Goal: Find specific page/section: Find specific page/section

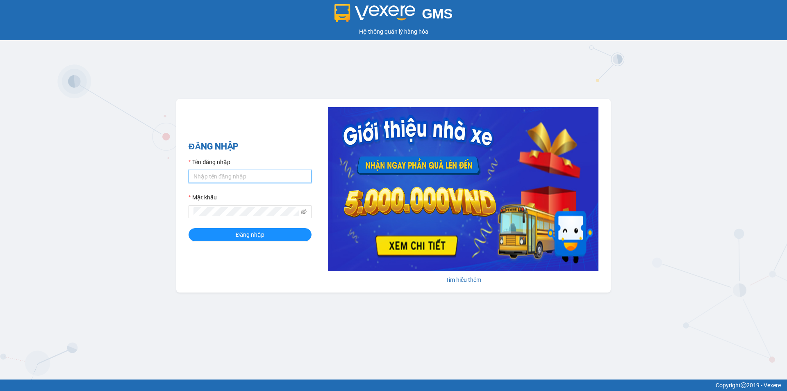
click at [241, 181] on input "Tên đăng nhập" at bounding box center [250, 176] width 123 height 13
type input "vptruongchinh.phucxuyen"
click at [303, 213] on icon "eye-invisible" at bounding box center [304, 212] width 6 height 6
click at [263, 234] on span "Đăng nhập" at bounding box center [250, 234] width 29 height 9
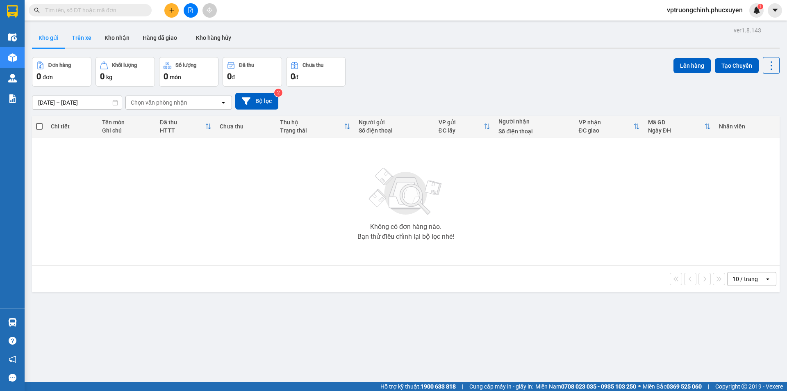
click at [89, 39] on button "Trên xe" at bounding box center [81, 38] width 33 height 20
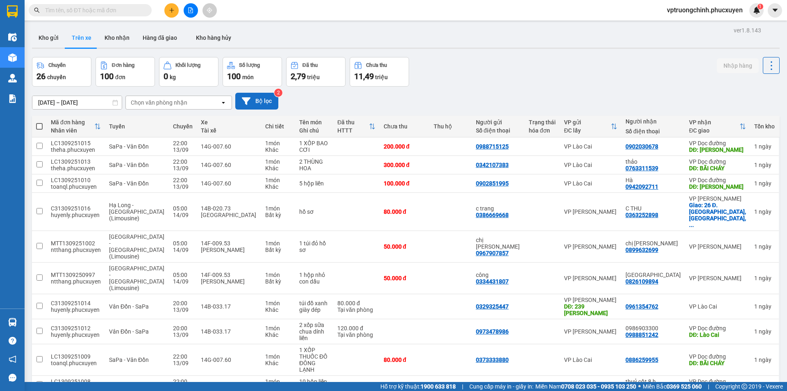
click at [248, 98] on icon at bounding box center [246, 100] width 9 height 7
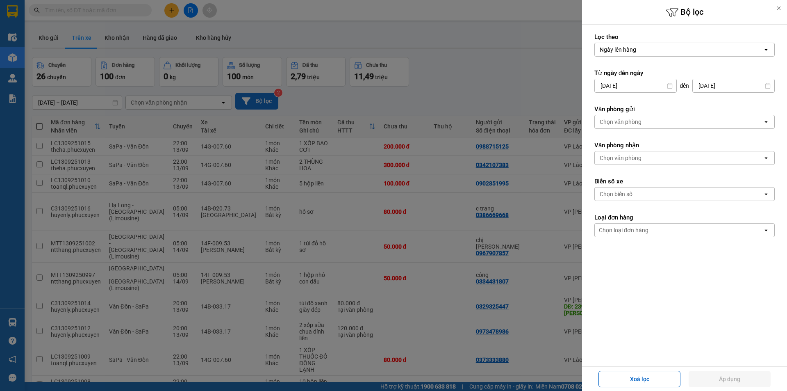
click at [777, 11] on div at bounding box center [779, 8] width 16 height 16
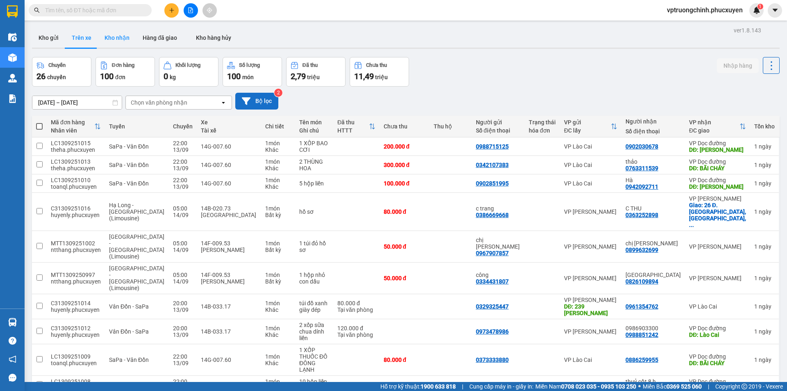
click at [123, 36] on button "Kho nhận" at bounding box center [117, 38] width 38 height 20
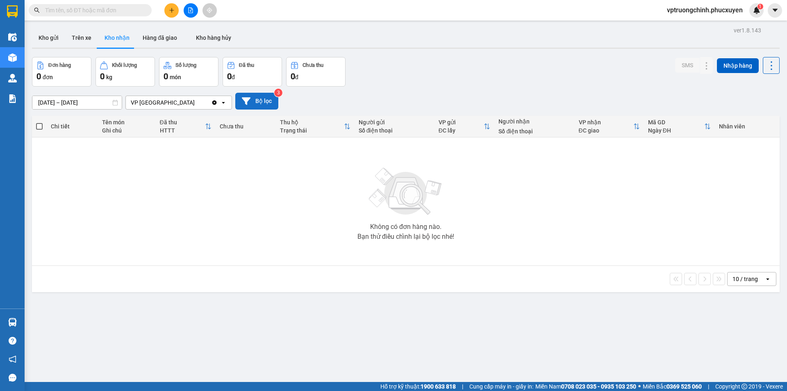
click at [176, 105] on div "VP [GEOGRAPHIC_DATA]" at bounding box center [168, 102] width 85 height 13
click at [214, 103] on icon "Clear value" at bounding box center [214, 102] width 5 height 5
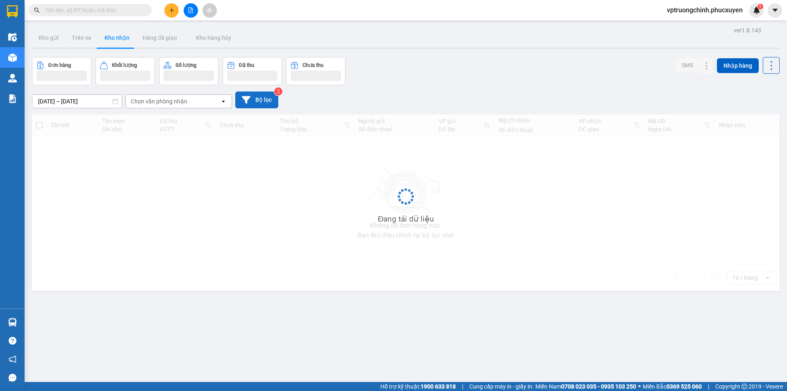
click at [226, 102] on icon "open" at bounding box center [223, 101] width 7 height 7
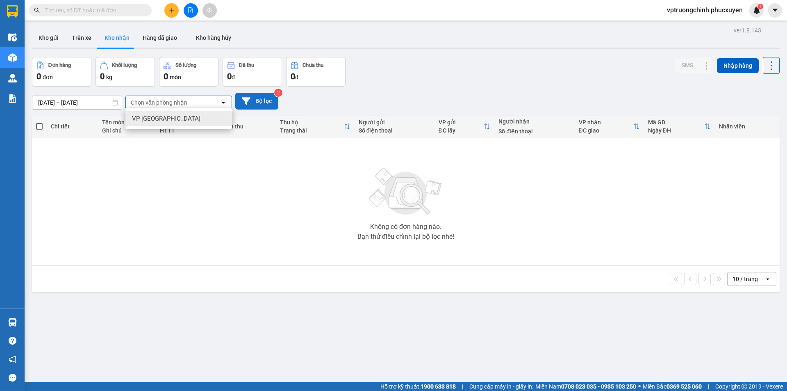
click at [226, 102] on icon "open" at bounding box center [223, 102] width 7 height 7
click at [253, 102] on button "Bộ lọc" at bounding box center [256, 101] width 43 height 17
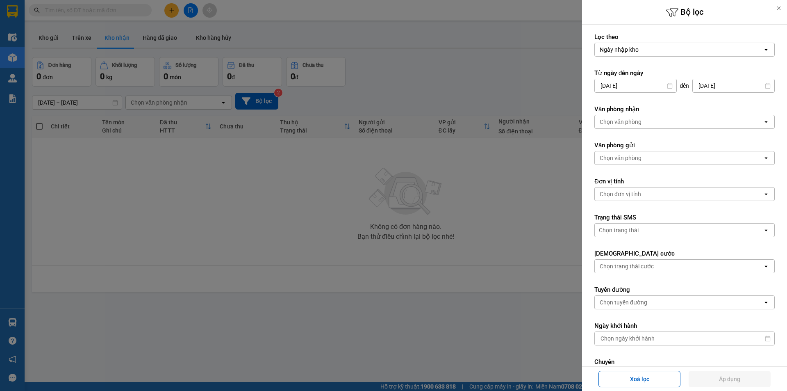
click at [198, 130] on div at bounding box center [393, 195] width 787 height 391
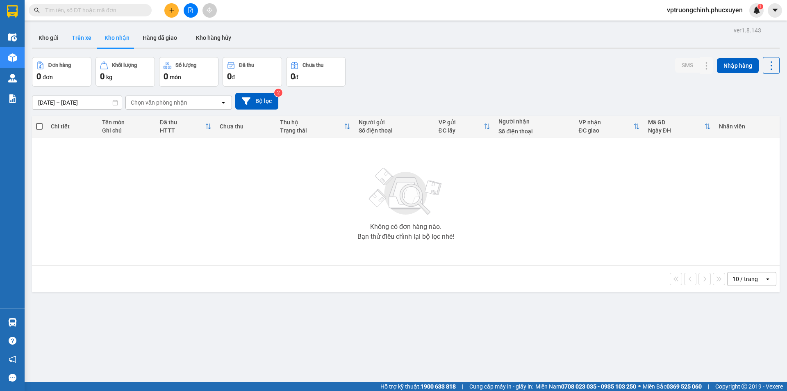
click at [82, 39] on button "Trên xe" at bounding box center [81, 38] width 33 height 20
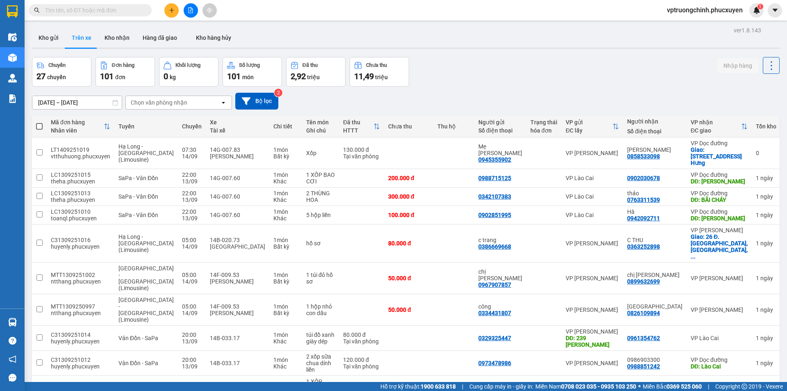
click at [191, 103] on div "Chọn văn phòng nhận" at bounding box center [173, 102] width 94 height 13
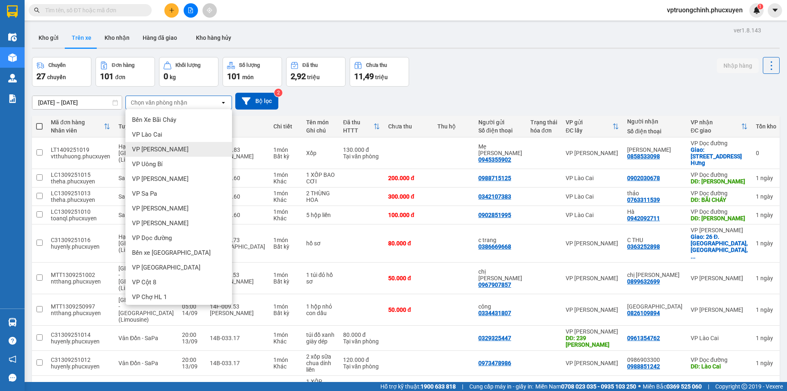
click at [166, 146] on span "VP [PERSON_NAME]" at bounding box center [160, 149] width 57 height 8
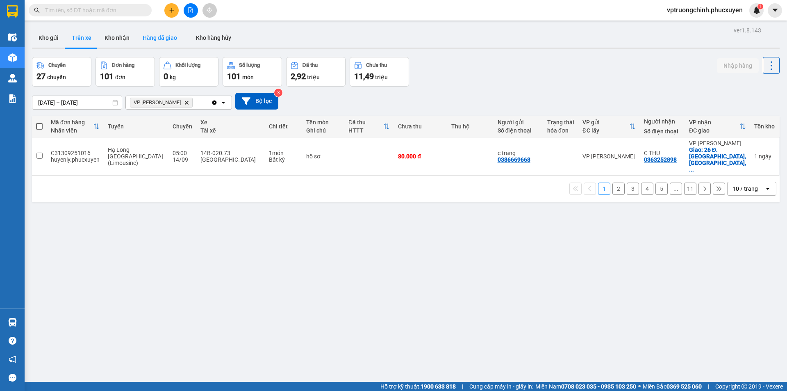
click at [130, 39] on button "Kho nhận" at bounding box center [117, 38] width 38 height 20
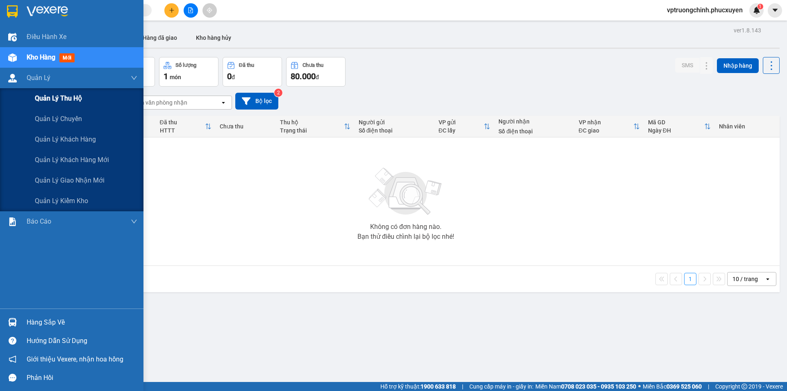
click at [65, 102] on span "Quản lý thu hộ" at bounding box center [58, 98] width 47 height 10
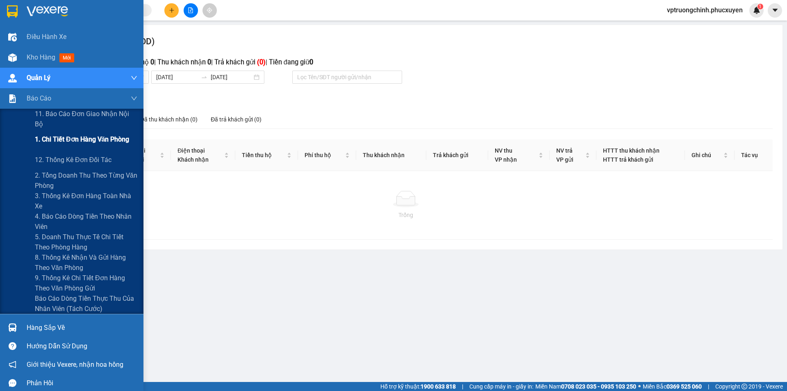
click at [72, 144] on span "1. Chi tiết đơn hàng văn phòng" at bounding box center [82, 139] width 94 height 10
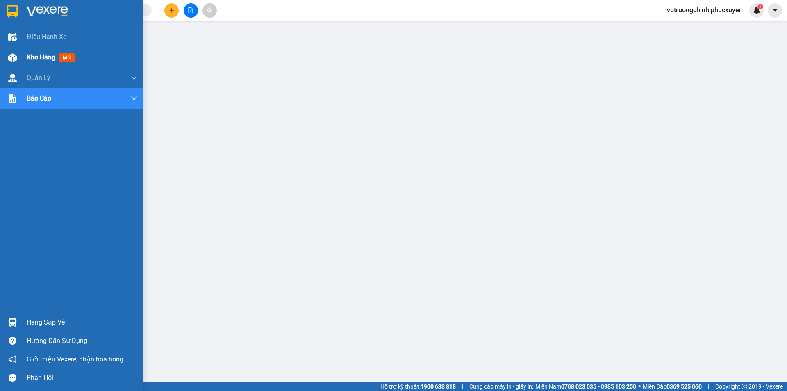
click at [28, 57] on span "Kho hàng" at bounding box center [41, 57] width 29 height 8
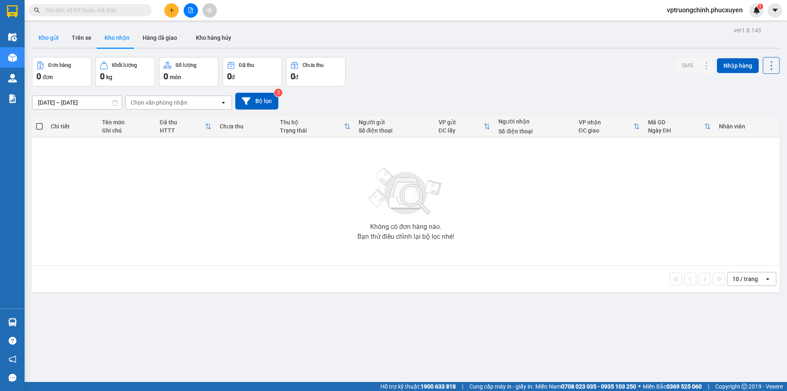
click at [57, 40] on button "Kho gửi" at bounding box center [48, 38] width 33 height 20
click at [111, 40] on button "Kho nhận" at bounding box center [117, 38] width 38 height 20
click at [212, 103] on div "Chọn văn phòng nhận" at bounding box center [173, 102] width 94 height 13
click at [190, 185] on div "Không có đơn hàng nào. Bạn thử điều chỉnh lại bộ lọc nhé!" at bounding box center [405, 201] width 739 height 123
click at [205, 105] on div "Chọn văn phòng nhận" at bounding box center [173, 102] width 94 height 13
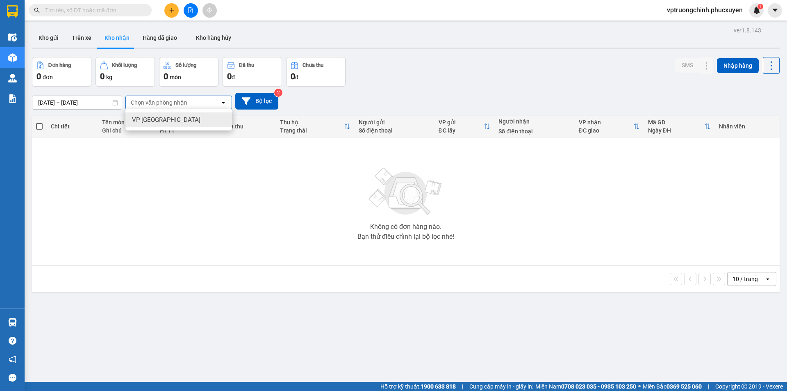
click at [166, 167] on div "Không có đơn hàng nào. Bạn thử điều chỉnh lại bộ lọc nhé!" at bounding box center [405, 201] width 739 height 123
click at [83, 36] on button "Trên xe" at bounding box center [81, 38] width 33 height 20
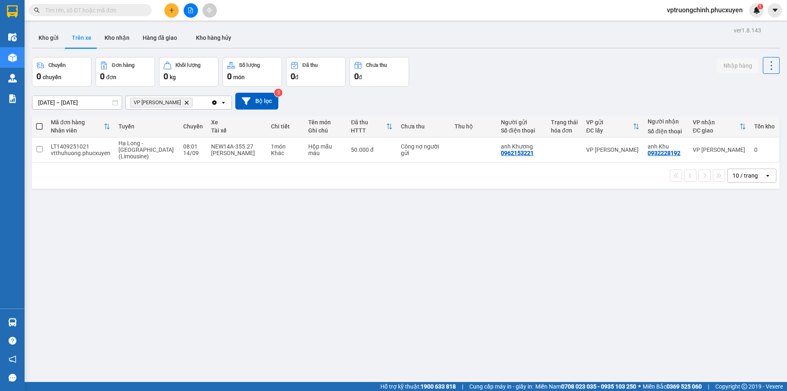
click at [189, 103] on icon "Delete" at bounding box center [186, 102] width 5 height 5
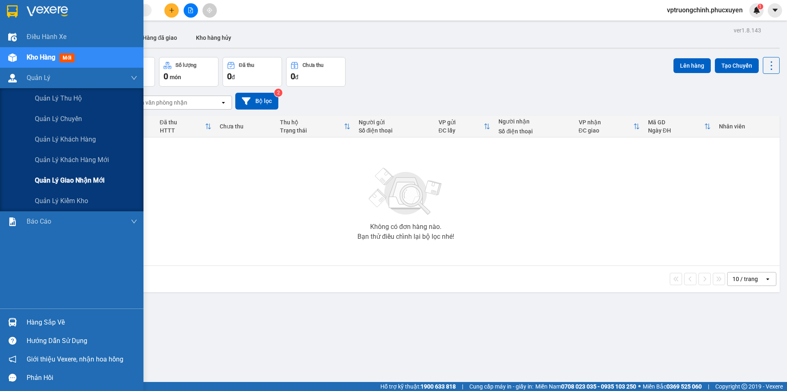
click at [87, 182] on span "Quản lý giao nhận mới" at bounding box center [70, 180] width 70 height 10
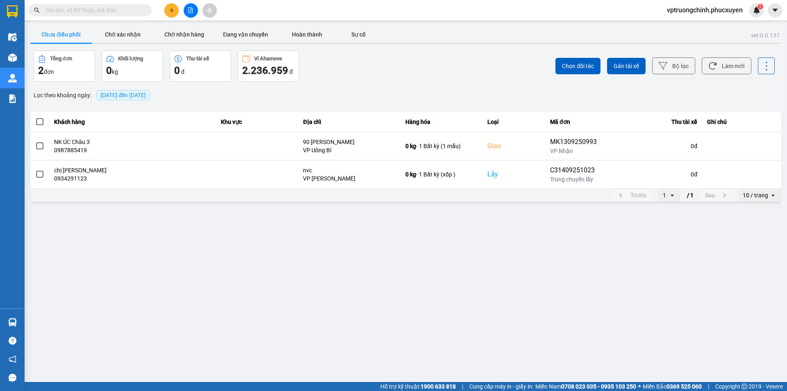
click at [218, 266] on main "ver: 0.0.137 Chưa điều phối Chờ xác nhận Chờ nhận hàng Đang vận chuyển Hoàn thà…" at bounding box center [393, 191] width 787 height 382
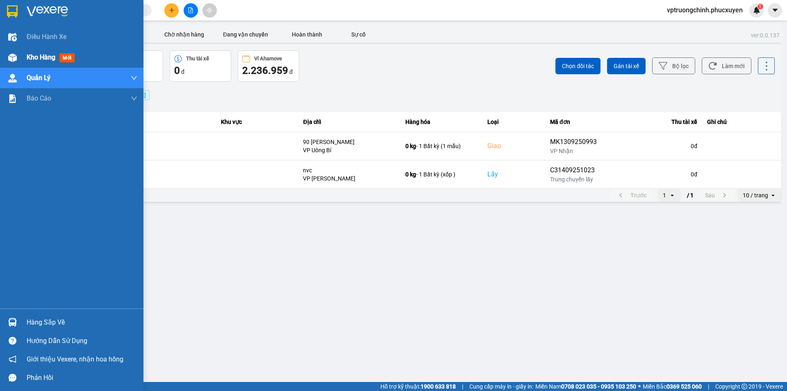
click at [21, 60] on div "Kho hàng mới" at bounding box center [71, 57] width 143 height 20
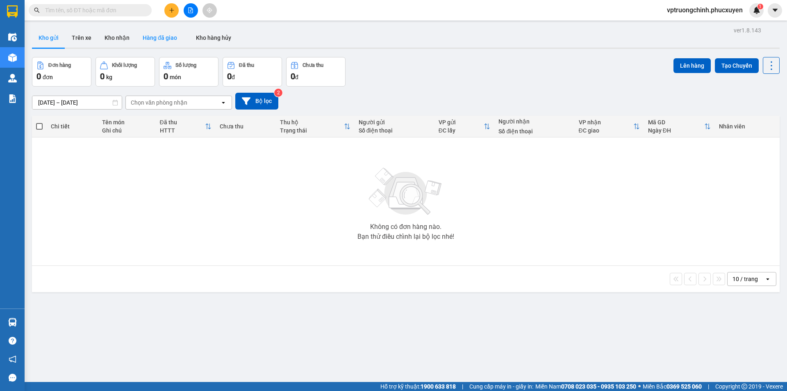
click at [170, 37] on button "Hàng đã giao" at bounding box center [160, 38] width 48 height 20
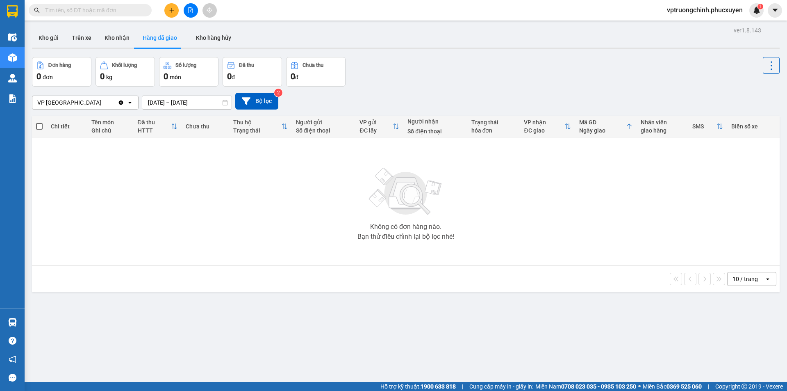
click at [110, 103] on div "VP [GEOGRAPHIC_DATA]" at bounding box center [74, 102] width 85 height 13
click at [130, 102] on icon at bounding box center [129, 103] width 3 height 2
click at [123, 103] on icon "Clear value" at bounding box center [121, 102] width 7 height 7
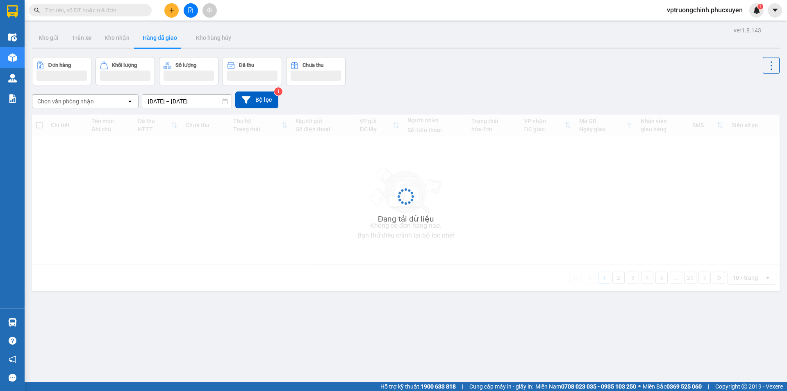
click at [120, 102] on div "Chọn văn phòng nhận" at bounding box center [79, 101] width 94 height 13
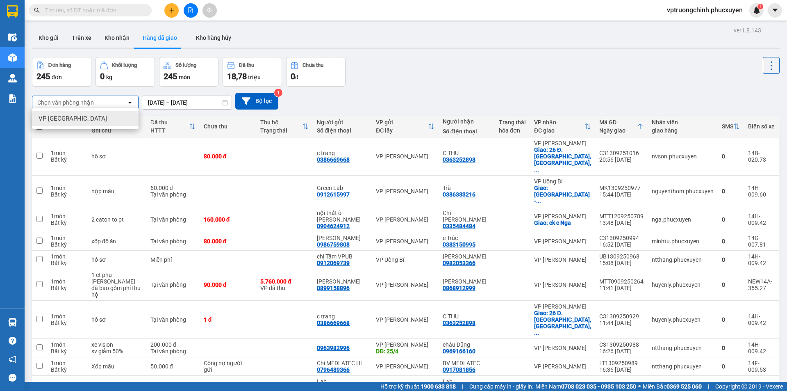
click at [449, 79] on div "Đơn hàng 245 đơn Khối lượng 0 kg Số lượng 245 món Đã thu 18,78 triệu Chưa thu 0…" at bounding box center [406, 72] width 748 height 30
click at [485, 82] on div "Đơn hàng 245 đơn Khối lượng 0 kg Số lượng 245 món Đã thu 18,78 triệu Chưa thu 0…" at bounding box center [406, 72] width 748 height 30
click at [503, 77] on div "Đơn hàng 245 đơn Khối lượng 0 kg Số lượng 245 món Đã thu 18,78 triệu Chưa thu 0…" at bounding box center [406, 72] width 748 height 30
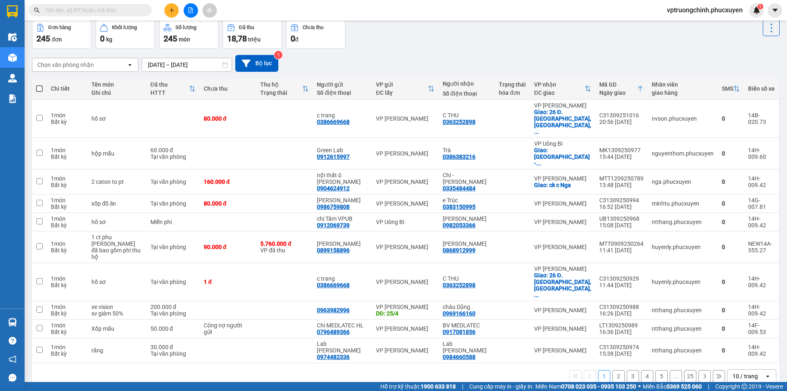
click at [614, 370] on button "2" at bounding box center [618, 376] width 12 height 12
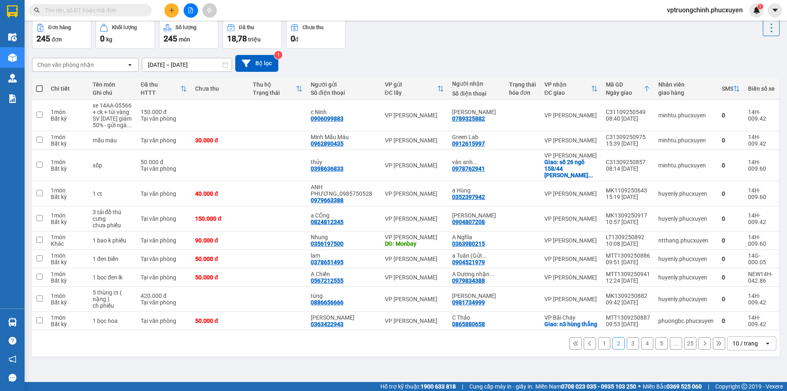
click at [628, 342] on button "3" at bounding box center [633, 343] width 12 height 12
